Goal: Task Accomplishment & Management: Use online tool/utility

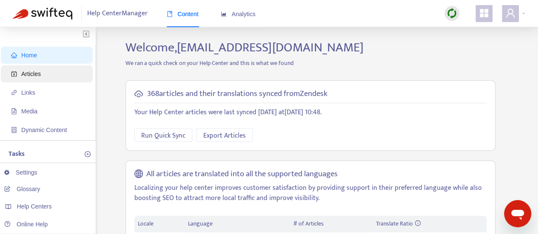
click at [31, 72] on span "Articles" at bounding box center [31, 74] width 20 height 7
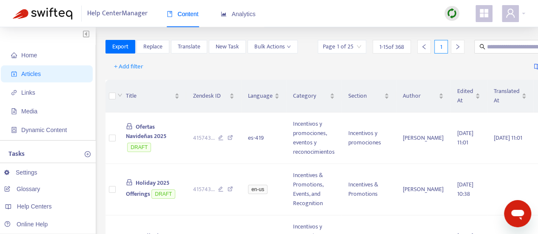
click at [455, 17] on img at bounding box center [452, 13] width 11 height 11
click at [458, 40] on link "Full Sync" at bounding box center [466, 45] width 31 height 10
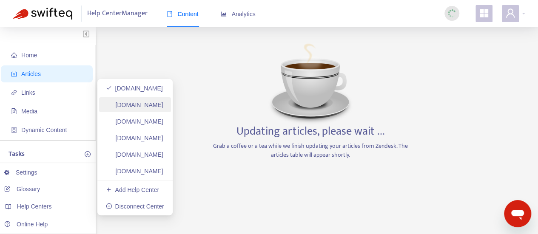
click at [148, 104] on link "[DOMAIN_NAME]" at bounding box center [134, 105] width 57 height 7
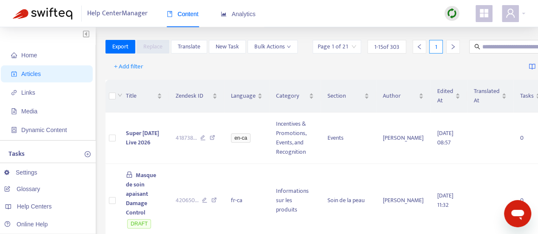
click at [455, 8] on img at bounding box center [452, 13] width 11 height 11
click at [471, 42] on link "Full Sync" at bounding box center [466, 45] width 31 height 10
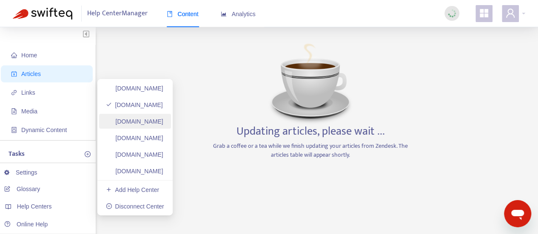
click at [163, 123] on link "[DOMAIN_NAME]" at bounding box center [134, 121] width 57 height 7
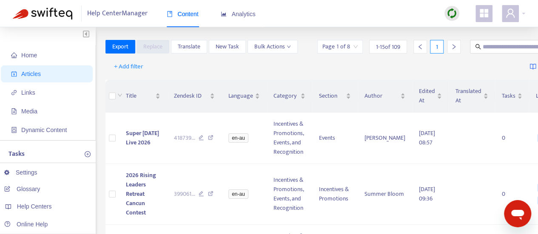
click at [447, 11] on img at bounding box center [452, 13] width 11 height 11
click at [462, 45] on link "Full Sync" at bounding box center [466, 45] width 31 height 10
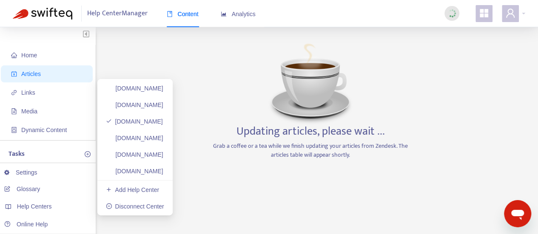
drag, startPoint x: 170, startPoint y: 139, endPoint x: 464, endPoint y: 24, distance: 315.1
click at [163, 139] on link "[DOMAIN_NAME]" at bounding box center [134, 138] width 57 height 7
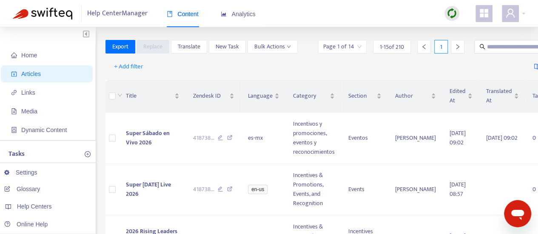
click at [450, 12] on img at bounding box center [452, 13] width 11 height 11
click at [467, 44] on link "Full Sync" at bounding box center [466, 45] width 31 height 10
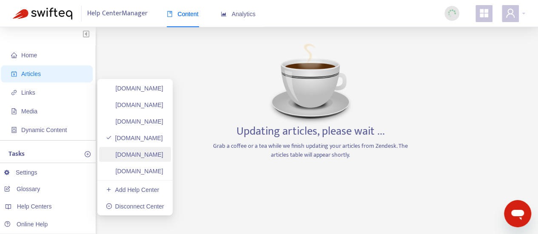
click at [163, 151] on link "[DOMAIN_NAME]" at bounding box center [134, 154] width 57 height 7
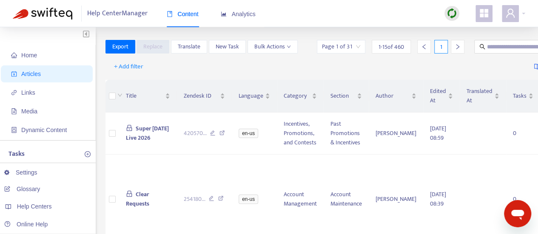
click at [448, 15] on img at bounding box center [452, 13] width 11 height 11
click at [472, 44] on link "Full Sync" at bounding box center [466, 45] width 31 height 10
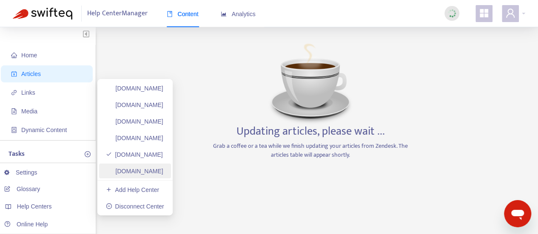
click at [158, 168] on link "[DOMAIN_NAME]" at bounding box center [134, 171] width 57 height 7
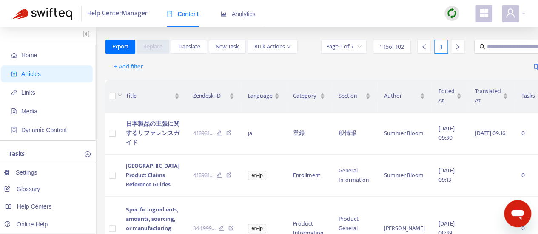
drag, startPoint x: 457, startPoint y: 12, endPoint x: 455, endPoint y: 17, distance: 5.5
click at [456, 14] on div at bounding box center [451, 13] width 15 height 15
click at [452, 40] on link "Full Sync" at bounding box center [466, 45] width 31 height 10
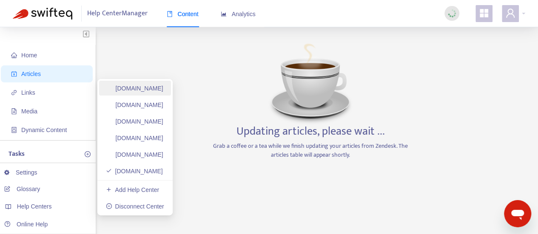
click at [160, 92] on link "[DOMAIN_NAME]" at bounding box center [134, 88] width 57 height 7
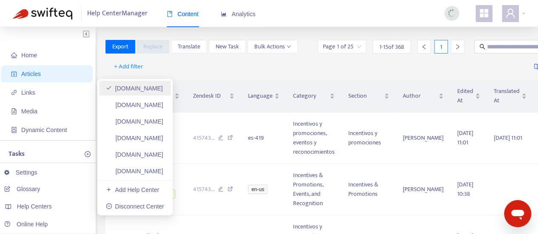
click at [138, 90] on link "[DOMAIN_NAME]" at bounding box center [134, 88] width 57 height 7
